Goal: Use online tool/utility: Utilize a website feature to perform a specific function

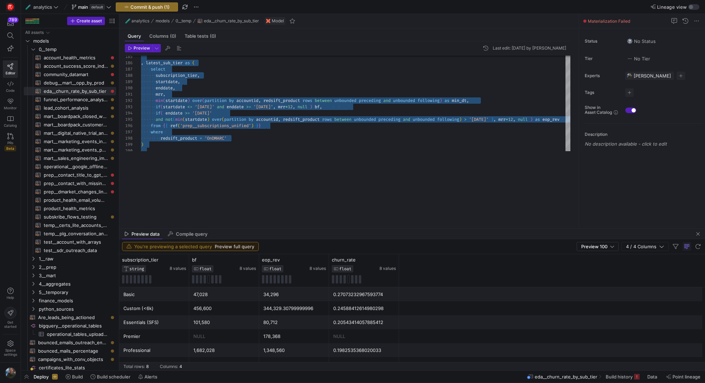
drag, startPoint x: 311, startPoint y: 159, endPoint x: 265, endPoint y: 291, distance: 139.7
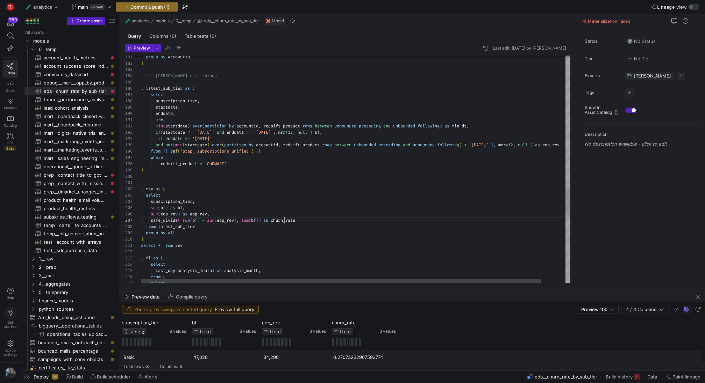
scroll to position [38, 143]
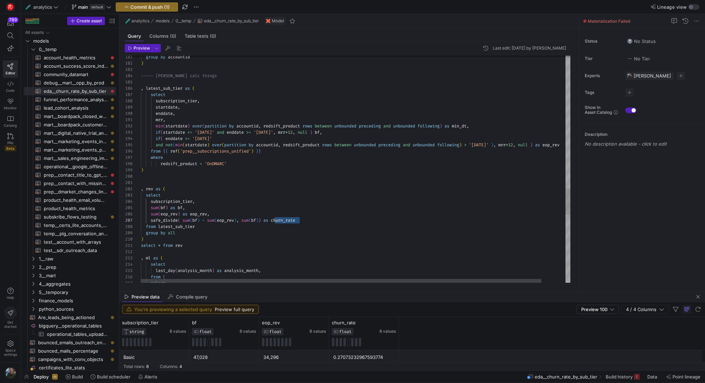
scroll to position [38, 191]
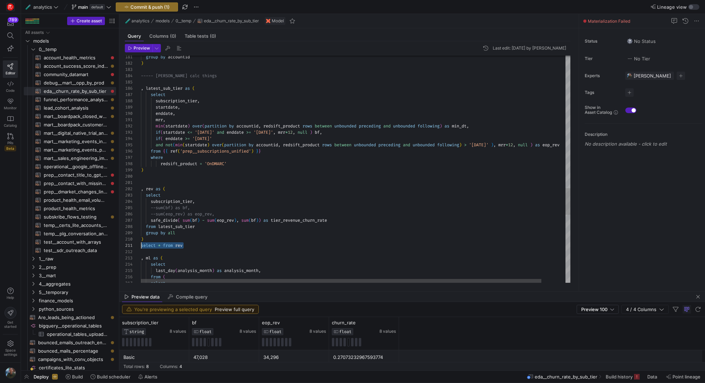
drag, startPoint x: 192, startPoint y: 248, endPoint x: 131, endPoint y: 246, distance: 61.6
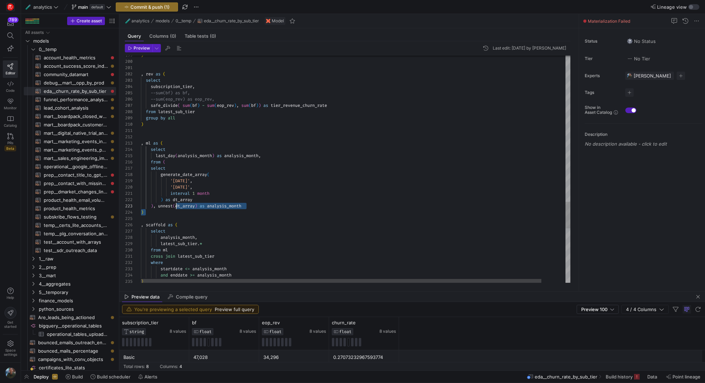
scroll to position [25, 8]
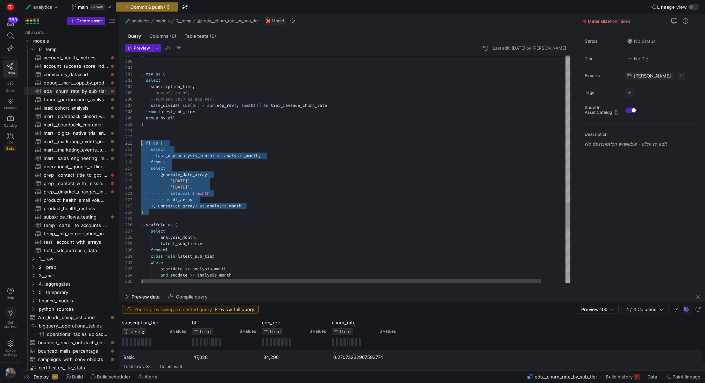
drag, startPoint x: 189, startPoint y: 217, endPoint x: 138, endPoint y: 141, distance: 91.9
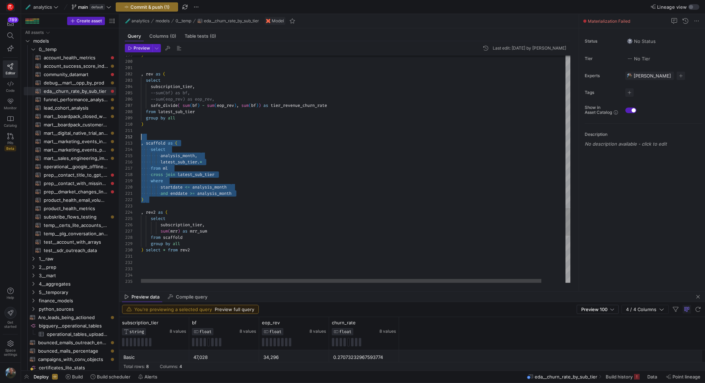
scroll to position [6, 0]
drag, startPoint x: 158, startPoint y: 203, endPoint x: 98, endPoint y: 135, distance: 90.7
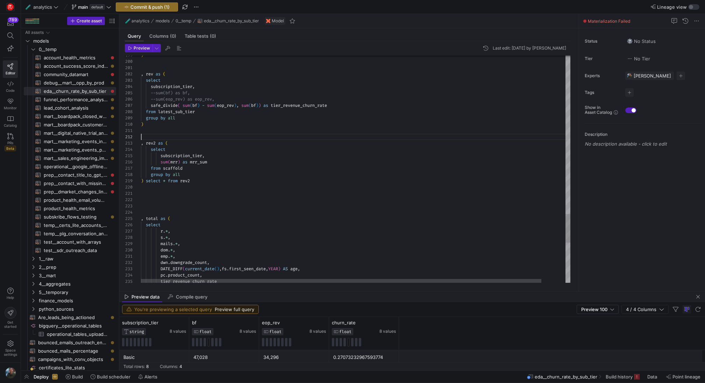
scroll to position [57, 2]
drag, startPoint x: 181, startPoint y: 200, endPoint x: 130, endPoint y: 139, distance: 79.2
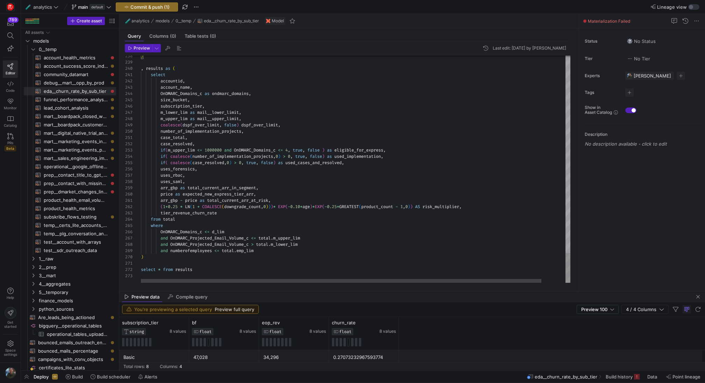
click at [138, 43] on div "Preview Last edit: [DATE] by [PERSON_NAME] 238 239 240 241 242 243 244 245 246 …" at bounding box center [347, 163] width 456 height 245
click at [138, 51] on span "button" at bounding box center [138, 48] width 27 height 8
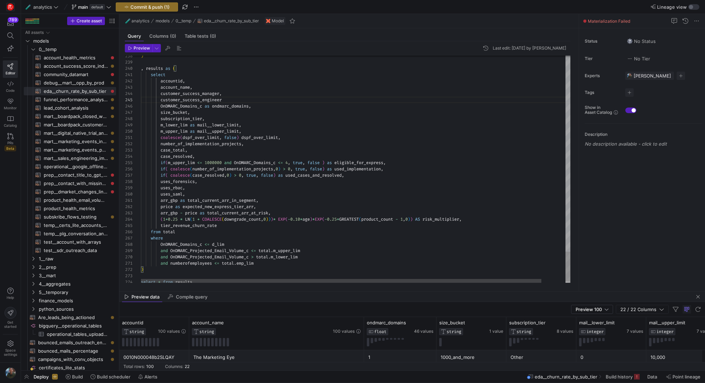
scroll to position [25, 86]
click at [142, 46] on span "Preview" at bounding box center [142, 48] width 16 height 5
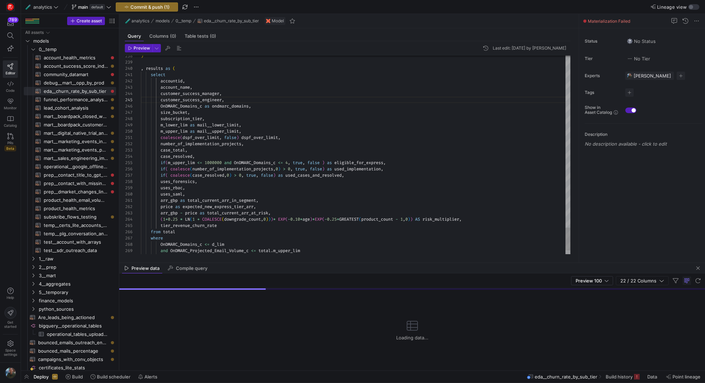
drag, startPoint x: 257, startPoint y: 292, endPoint x: 260, endPoint y: 263, distance: 28.9
click at [260, 263] on as-split "🧪 analytics models 0__temp eda__churn_rate_by_sub_tier Model Query Columns (0) …" at bounding box center [411, 192] width 585 height 357
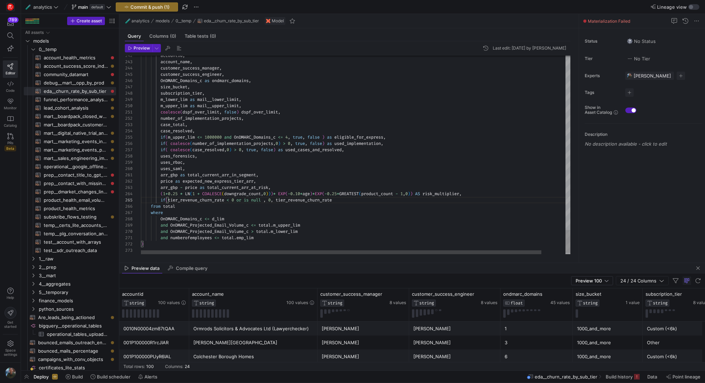
scroll to position [25, 86]
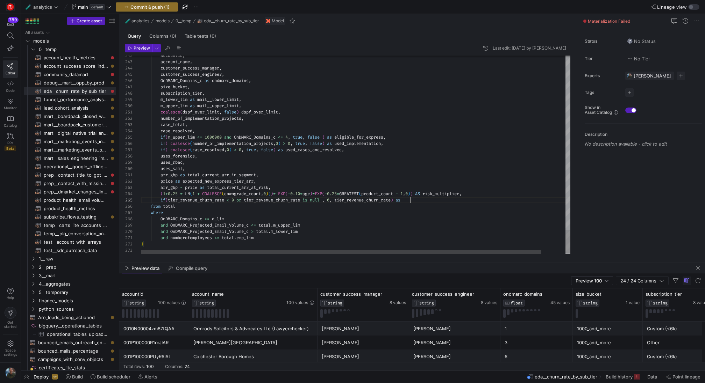
scroll to position [25, 327]
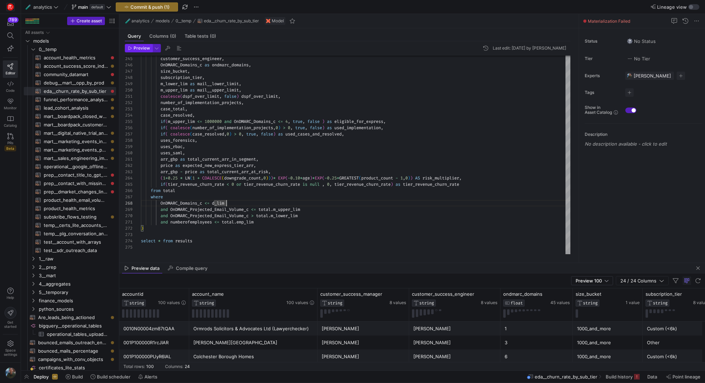
click at [137, 48] on span "Preview" at bounding box center [142, 48] width 16 height 5
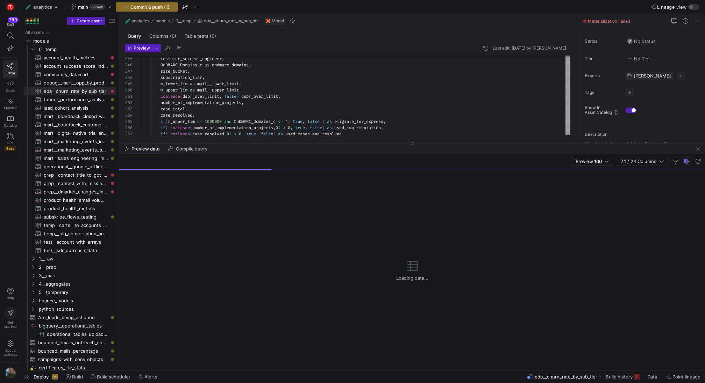
drag, startPoint x: 332, startPoint y: 263, endPoint x: 331, endPoint y: 139, distance: 123.7
click at [331, 143] on div at bounding box center [411, 143] width 585 height 0
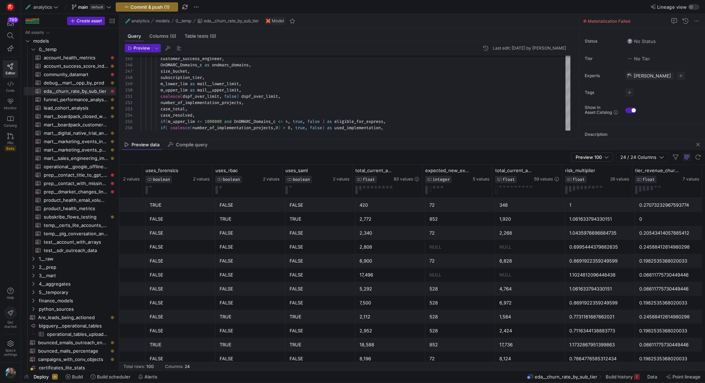
scroll to position [36, 0]
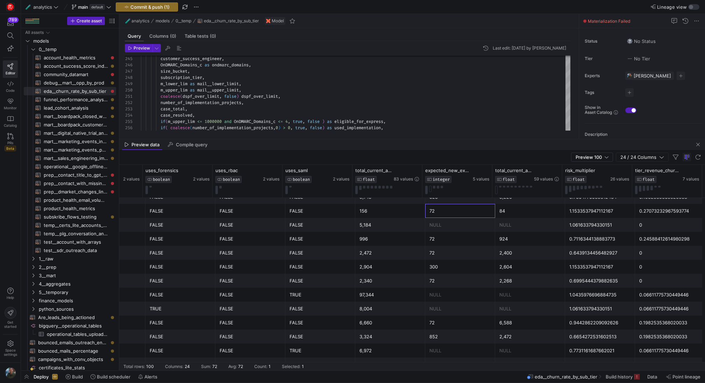
click at [433, 213] on div "72" at bounding box center [460, 211] width 62 height 14
click at [433, 227] on div "NULL" at bounding box center [460, 225] width 62 height 14
click at [380, 229] on div "5,184" at bounding box center [390, 225] width 62 height 14
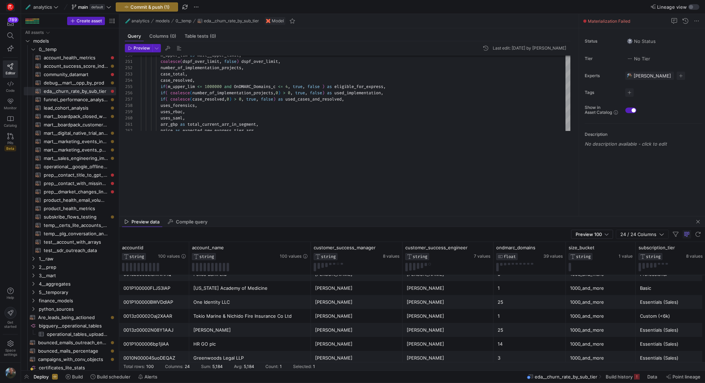
drag, startPoint x: 312, startPoint y: 139, endPoint x: 312, endPoint y: 217, distance: 77.2
click at [312, 217] on div at bounding box center [411, 216] width 585 height 0
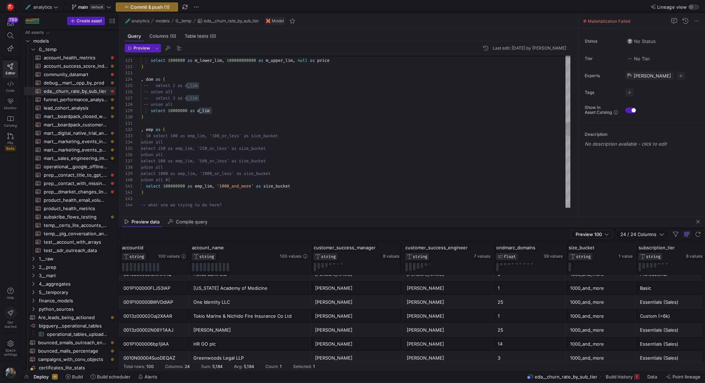
click at [187, 112] on div "union all #} select 100000000 as emp_lim , '1000_and_more' as size_bucket selec…" at bounding box center [355, 165] width 429 height 1736
click at [189, 111] on div "union all #} select 100000000 as emp_lim , '1000_and_more' as size_bucket selec…" at bounding box center [355, 165] width 429 height 1736
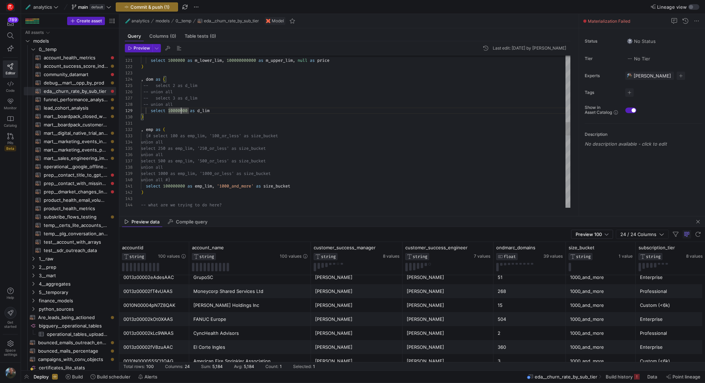
click at [181, 112] on div "union all #} select 100000000 as emp_lim , '1000_and_more' as size_bucket selec…" at bounding box center [355, 165] width 429 height 1736
click at [229, 122] on div "union all #} select 100000000 as emp_lim , '1000_and_more' as size_bucket selec…" at bounding box center [355, 165] width 429 height 1736
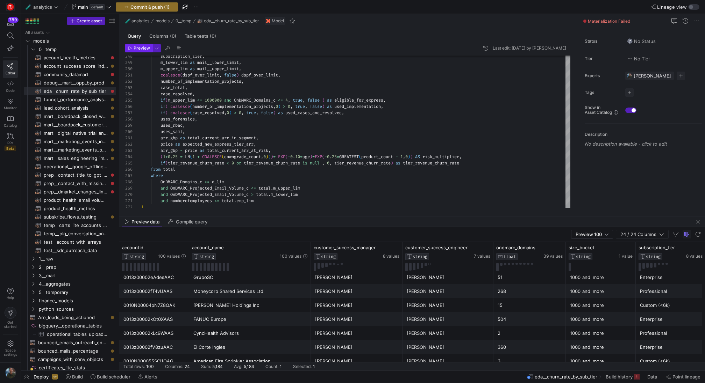
click at [136, 46] on span "Preview" at bounding box center [142, 48] width 16 height 5
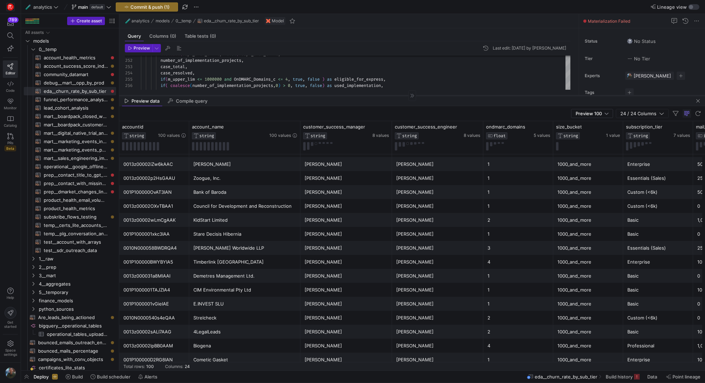
drag, startPoint x: 357, startPoint y: 217, endPoint x: 346, endPoint y: 96, distance: 121.5
click at [346, 96] on div at bounding box center [411, 95] width 585 height 0
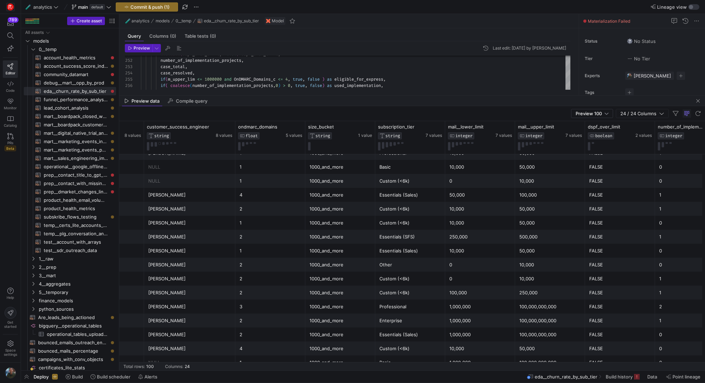
click at [404, 96] on div "Preview data Compile query" at bounding box center [411, 101] width 585 height 10
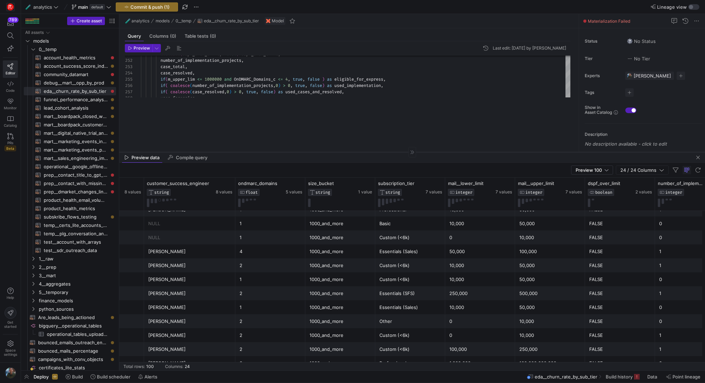
drag, startPoint x: 404, startPoint y: 95, endPoint x: 401, endPoint y: 152, distance: 56.7
click at [401, 152] on div at bounding box center [411, 152] width 585 height 0
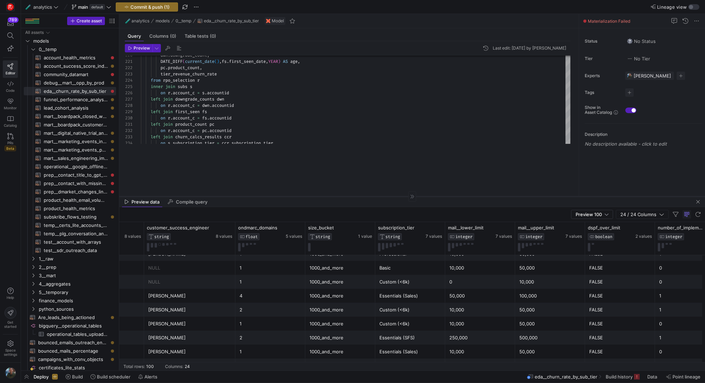
drag, startPoint x: 356, startPoint y: 152, endPoint x: 356, endPoint y: 196, distance: 44.4
click at [356, 196] on div at bounding box center [411, 196] width 585 height 0
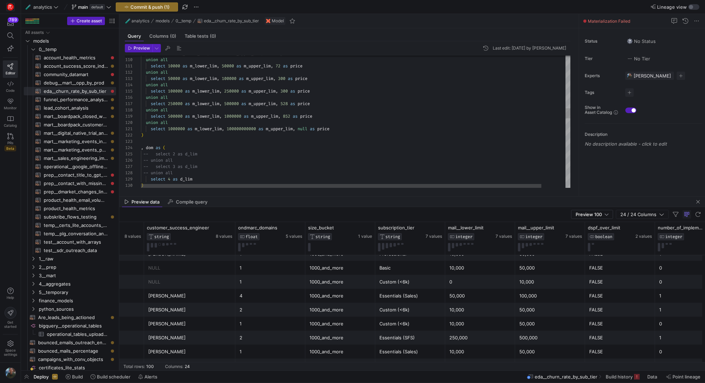
click at [145, 122] on div ", dom as ( -- select 2 as d_lim select 1000000 as m_lower_lim , 100000000000 as…" at bounding box center [368, 235] width 455 height 1740
type textarea "-- select 1000000 as m_lower_lim, 100000000000 as m_upper_lim, null as price ) …"
click at [143, 46] on span "Preview" at bounding box center [142, 48] width 16 height 5
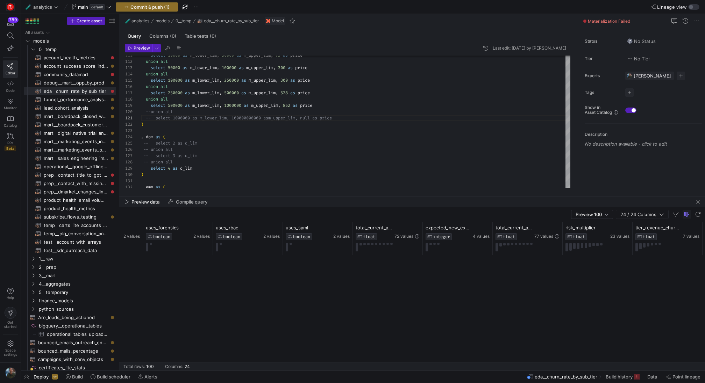
scroll to position [1285, 0]
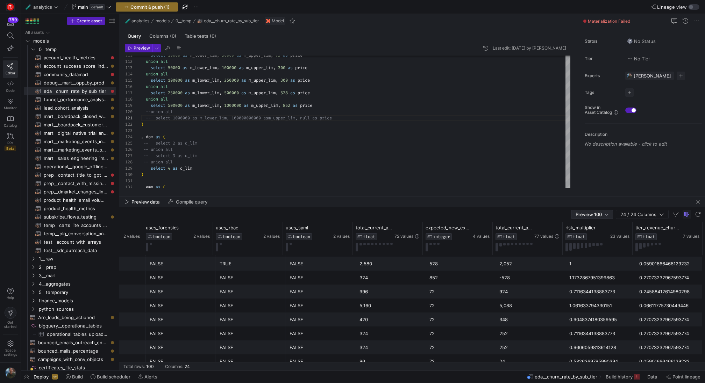
click at [591, 214] on span "Preview 100" at bounding box center [588, 215] width 26 height 6
click at [591, 235] on span "Full Preview" at bounding box center [593, 238] width 36 height 6
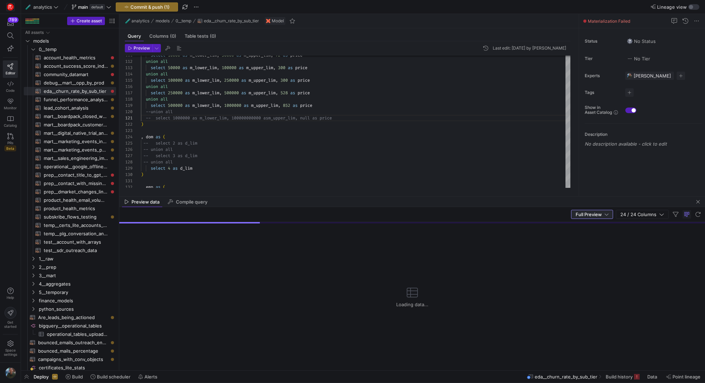
click at [460, 197] on div "Preview data Compile query" at bounding box center [411, 202] width 585 height 10
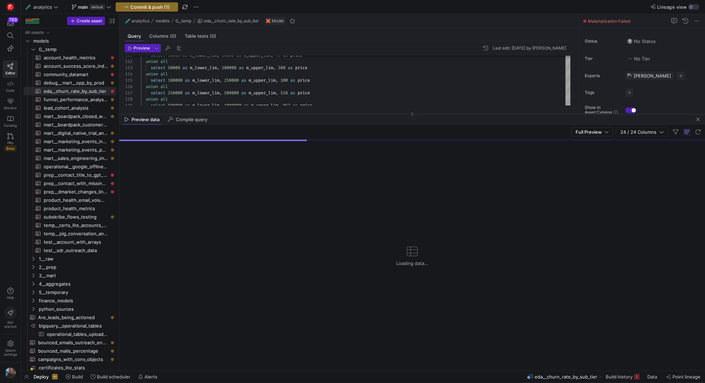
drag, startPoint x: 460, startPoint y: 196, endPoint x: 461, endPoint y: 112, distance: 84.6
click at [461, 114] on div at bounding box center [411, 114] width 585 height 0
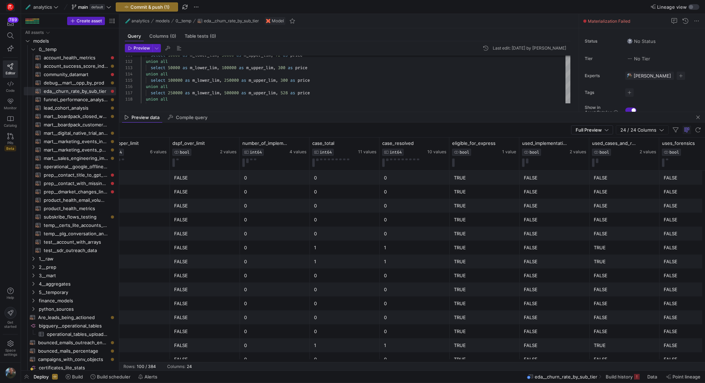
scroll to position [0, 1138]
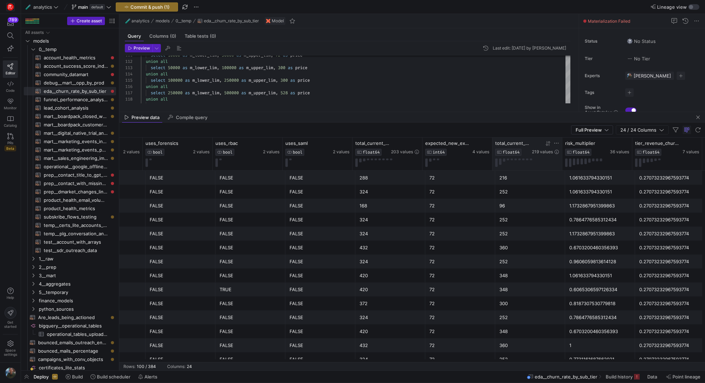
click at [525, 144] on span "total_current_arr_at_risk" at bounding box center [512, 144] width 35 height 6
click at [511, 172] on div "216" at bounding box center [530, 178] width 62 height 14
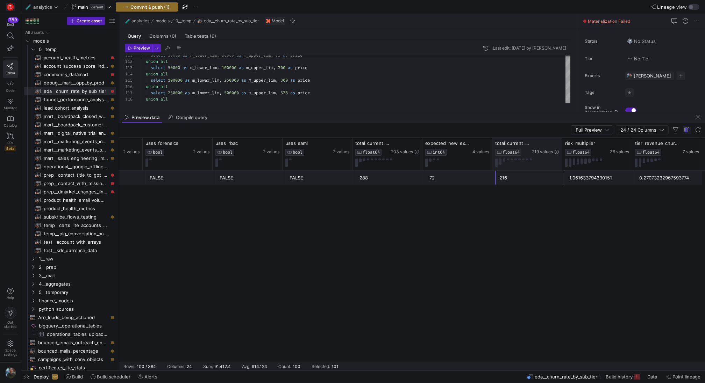
scroll to position [1223, 0]
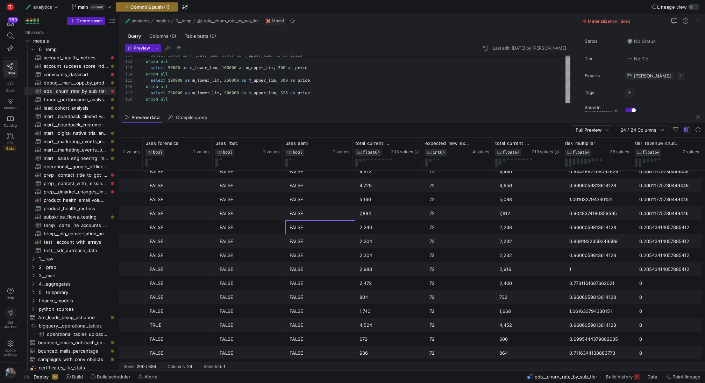
click at [292, 232] on div "FALSE" at bounding box center [320, 228] width 62 height 14
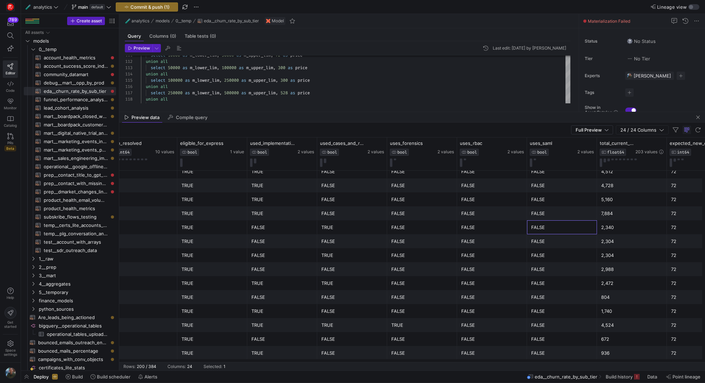
scroll to position [0, 880]
